Goal: Task Accomplishment & Management: Manage account settings

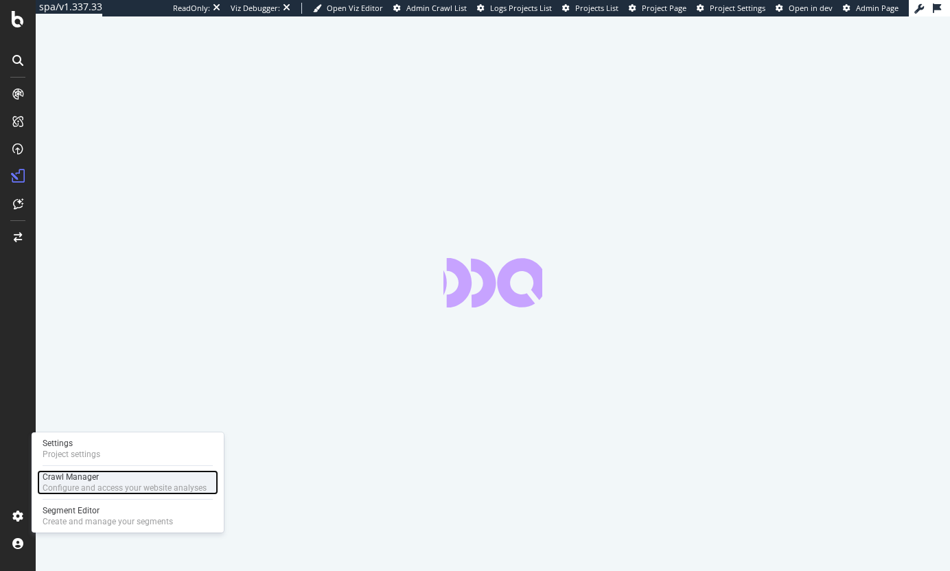
click at [74, 474] on div "Crawl Manager" at bounding box center [125, 477] width 164 height 11
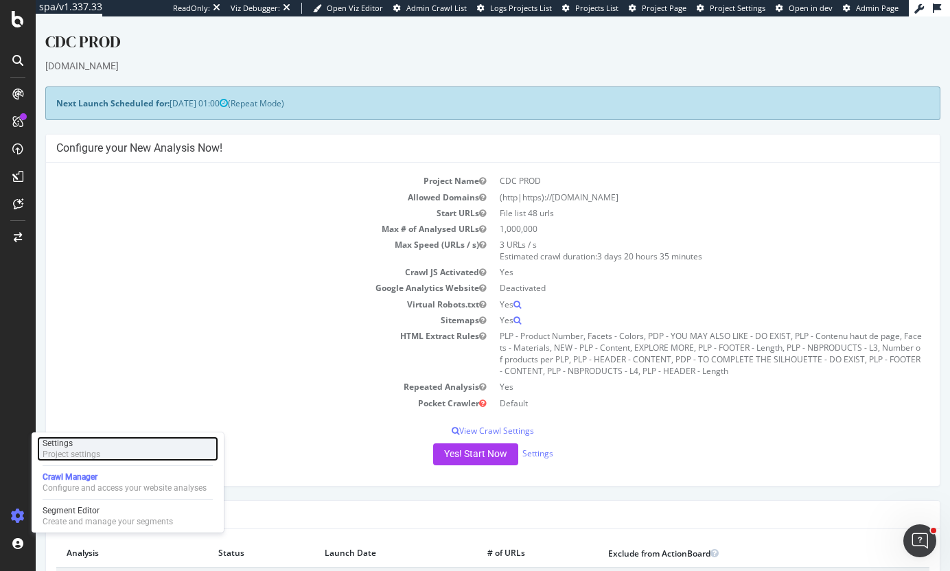
click at [70, 441] on div "Settings" at bounding box center [72, 443] width 58 height 11
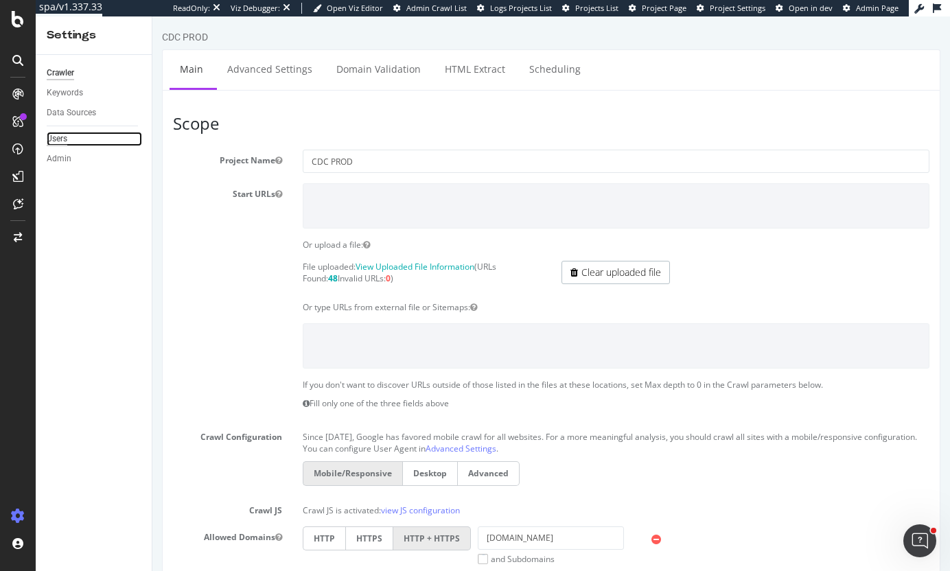
click at [62, 135] on div "Users" at bounding box center [57, 139] width 21 height 14
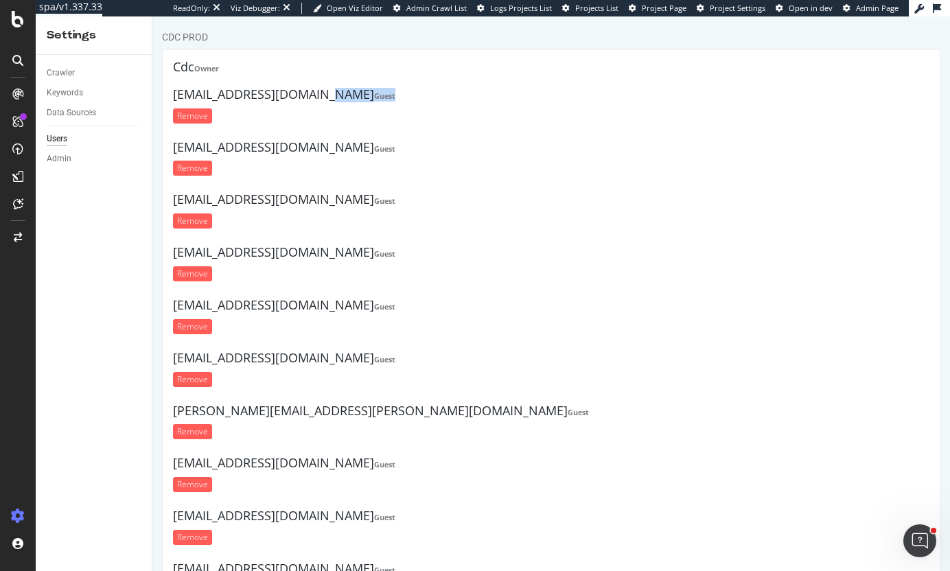
drag, startPoint x: 220, startPoint y: 92, endPoint x: 591, endPoint y: 94, distance: 371.3
click at [591, 94] on h4 "[EMAIL_ADDRESS][DOMAIN_NAME] Guest" at bounding box center [551, 95] width 756 height 14
drag, startPoint x: 231, startPoint y: 84, endPoint x: 367, endPoint y: 89, distance: 135.3
click at [353, 88] on ul "Cdc Owner [EMAIL_ADDRESS][DOMAIN_NAME] Guest Remove [EMAIL_ADDRESS][DOMAIN_NAME…" at bounding box center [551, 358] width 756 height 597
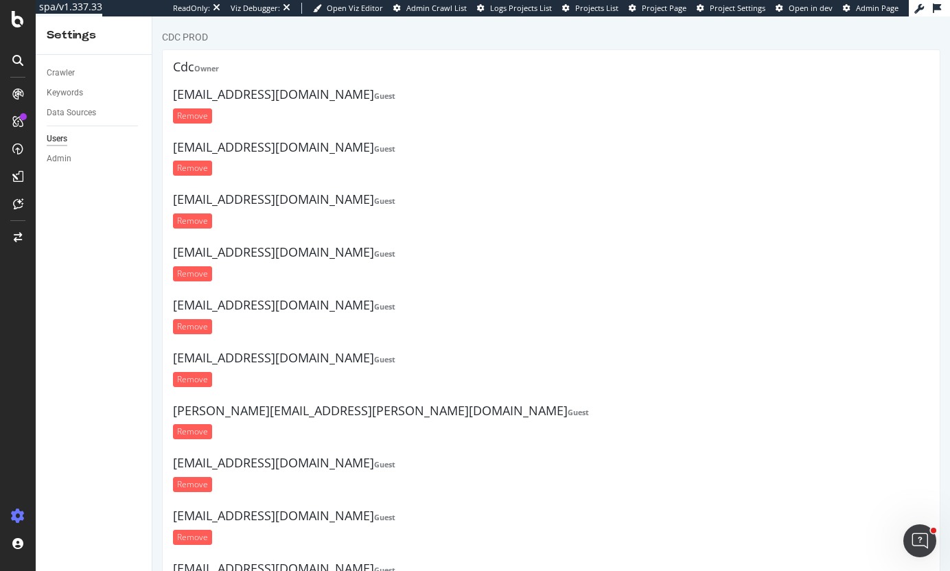
click at [373, 89] on h4 "[EMAIL_ADDRESS][DOMAIN_NAME] Guest" at bounding box center [551, 95] width 756 height 14
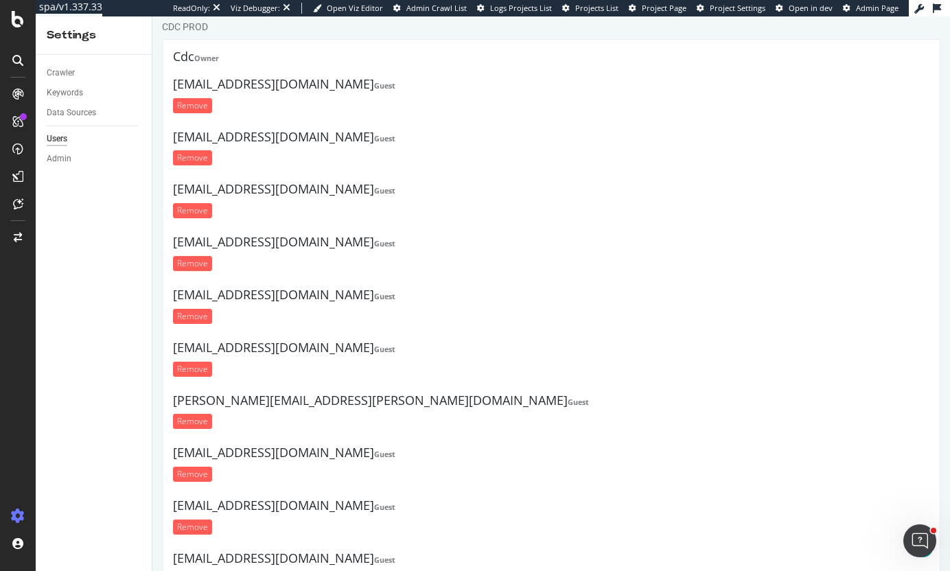
scroll to position [1, 0]
